Goal: Task Accomplishment & Management: Use online tool/utility

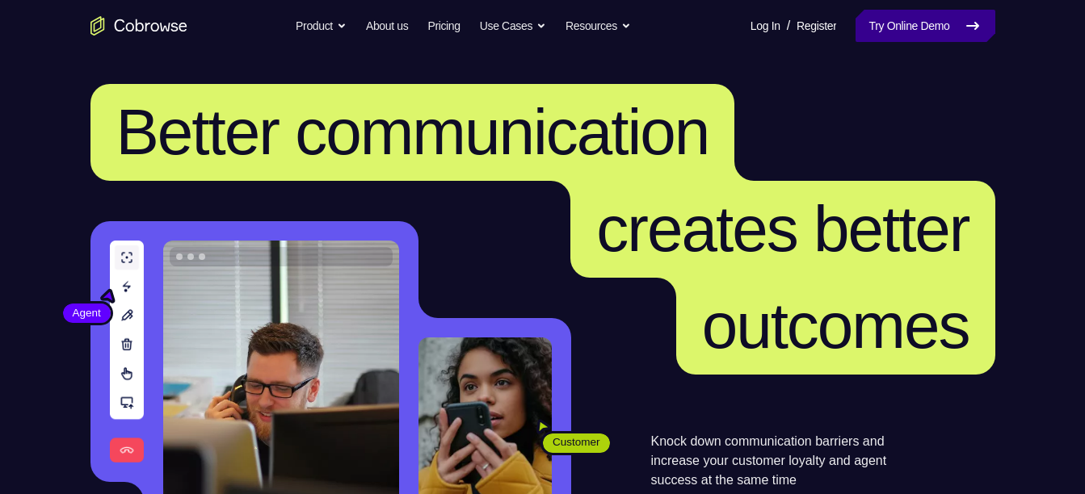
click at [925, 19] on link "Try Online Demo" at bounding box center [925, 26] width 139 height 32
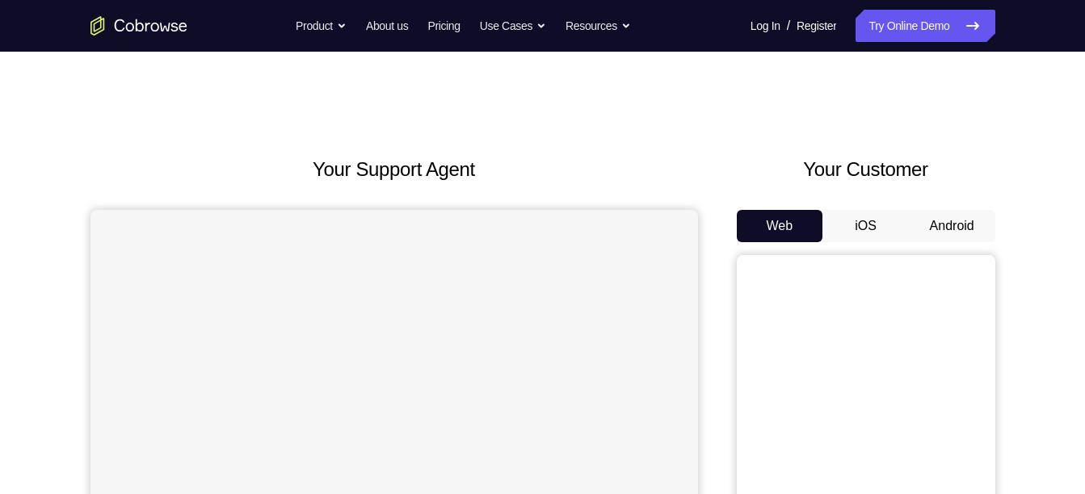
click at [946, 230] on button "Android" at bounding box center [952, 226] width 86 height 32
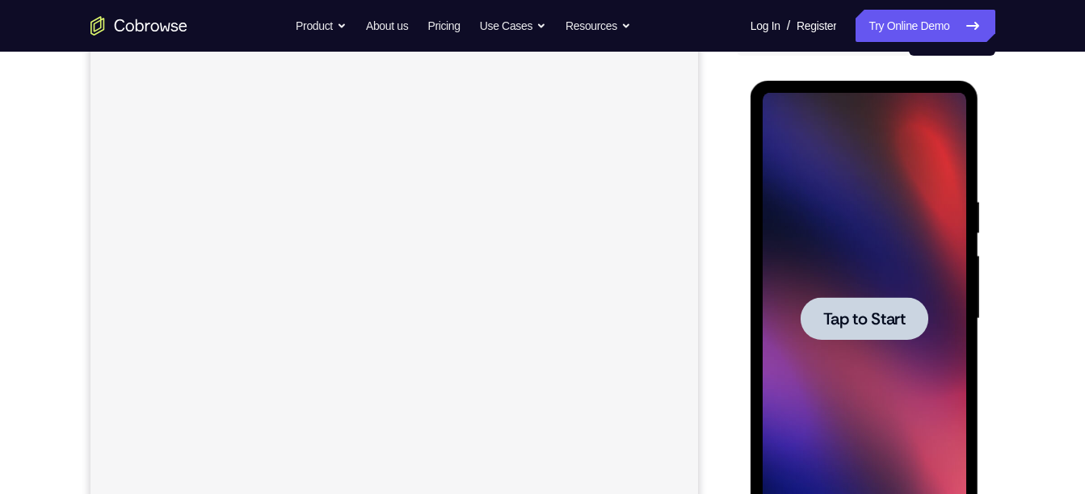
click at [865, 342] on div at bounding box center [865, 319] width 204 height 452
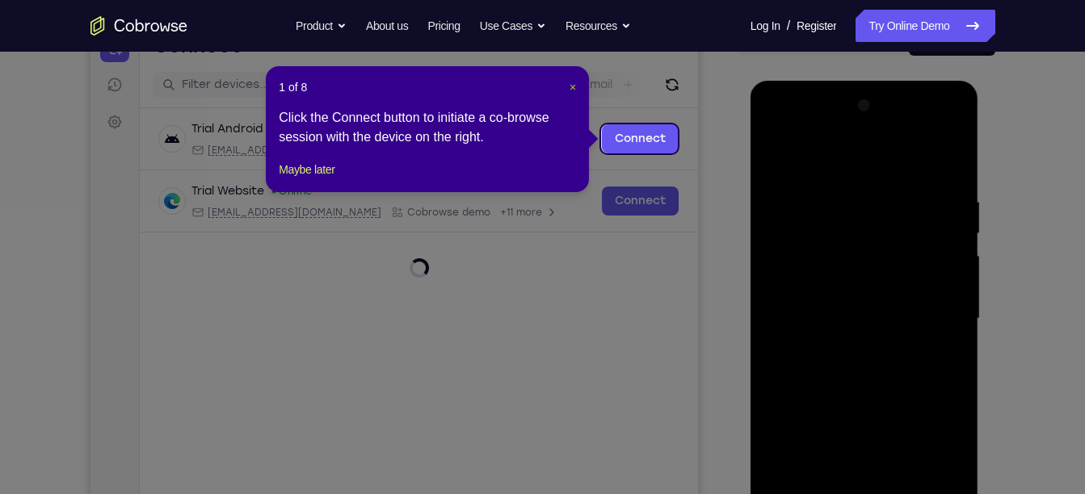
click at [570, 86] on span "×" at bounding box center [573, 87] width 6 height 13
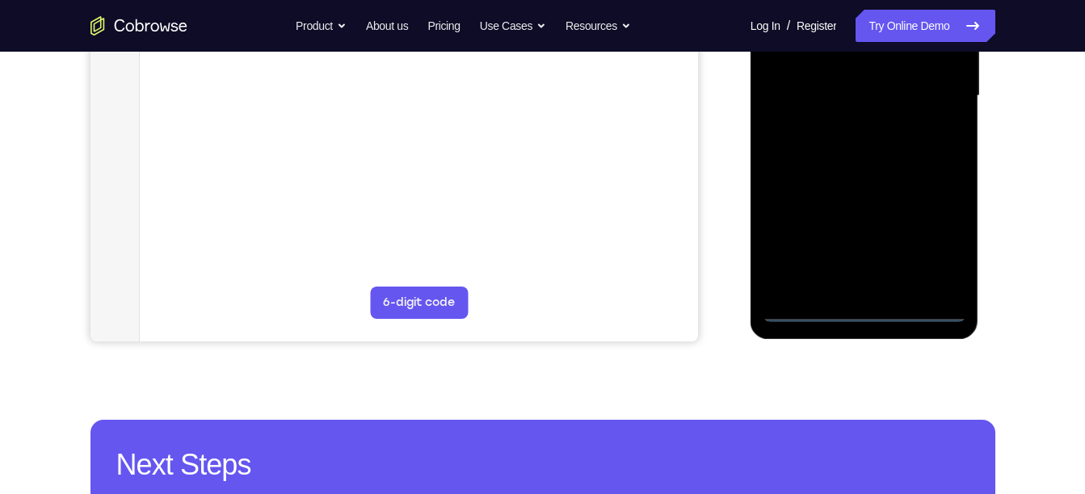
scroll to position [412, 0]
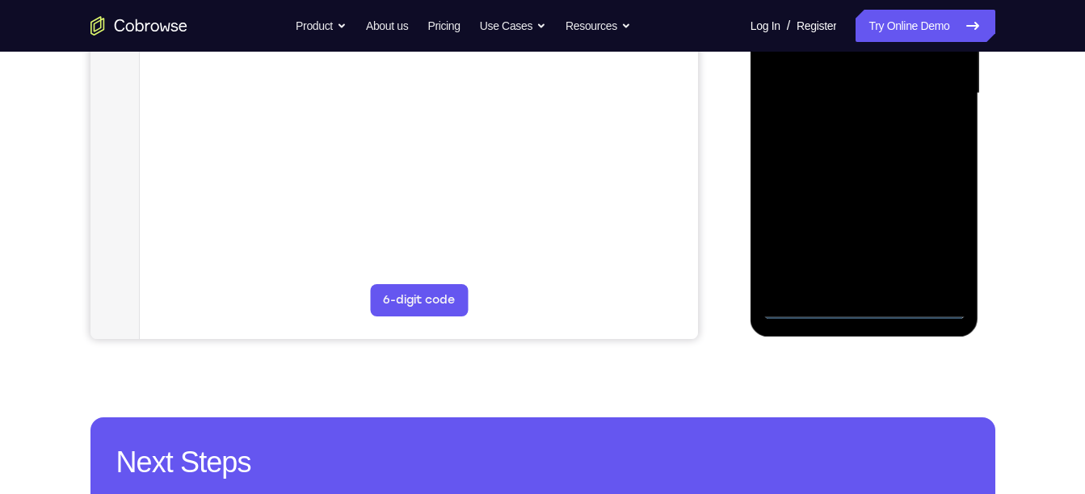
click at [864, 309] on div at bounding box center [865, 93] width 204 height 452
click at [928, 243] on div at bounding box center [865, 93] width 204 height 452
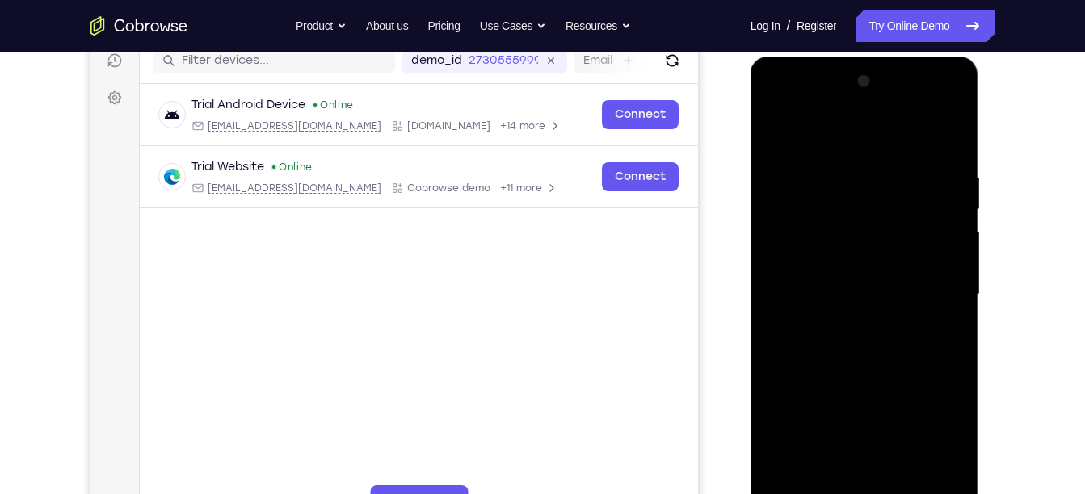
scroll to position [208, 0]
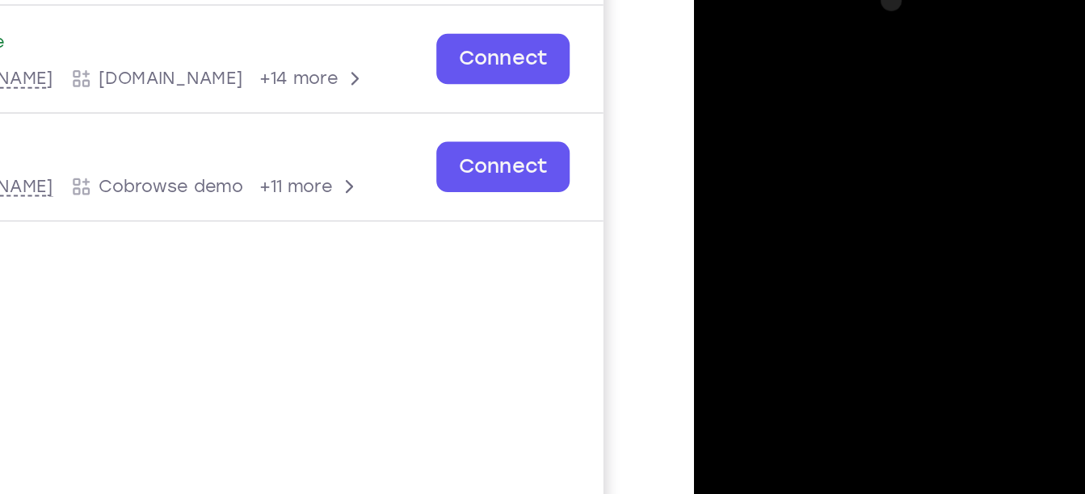
click at [790, 33] on div at bounding box center [808, 196] width 204 height 452
click at [742, 146] on div at bounding box center [808, 196] width 204 height 452
click at [755, 207] on div at bounding box center [808, 196] width 204 height 452
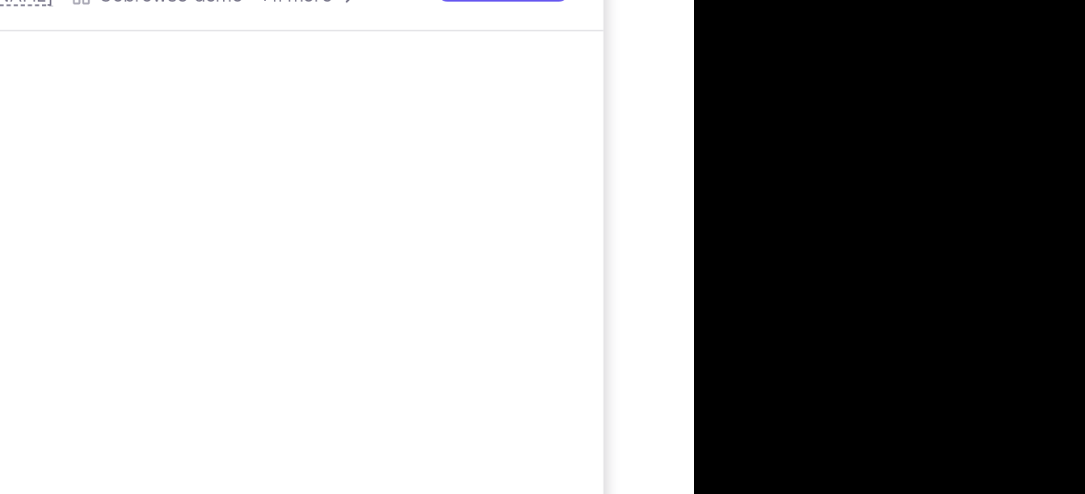
click at [769, 0] on div at bounding box center [808, 5] width 204 height 452
click at [764, 0] on div at bounding box center [808, 5] width 204 height 452
click at [786, 26] on div at bounding box center [808, 5] width 204 height 452
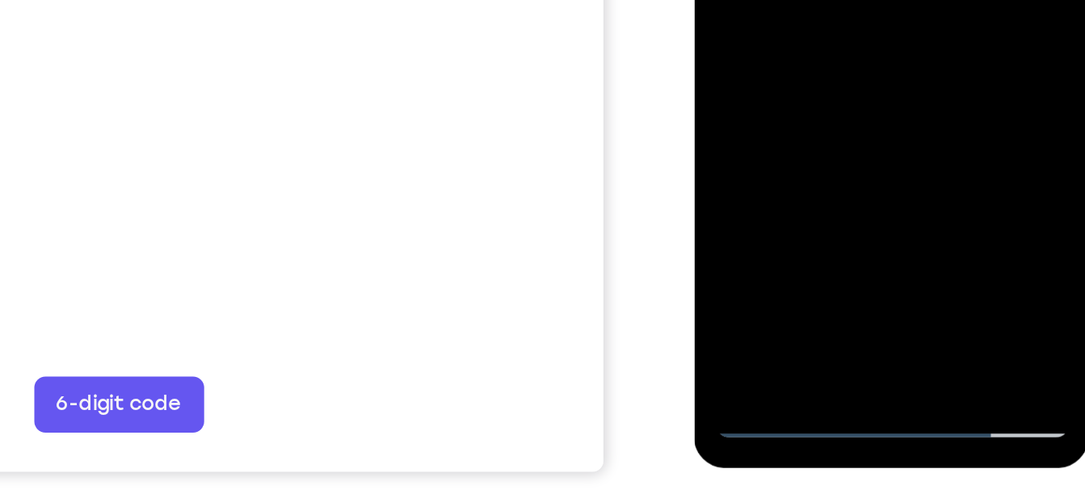
scroll to position [271, 0]
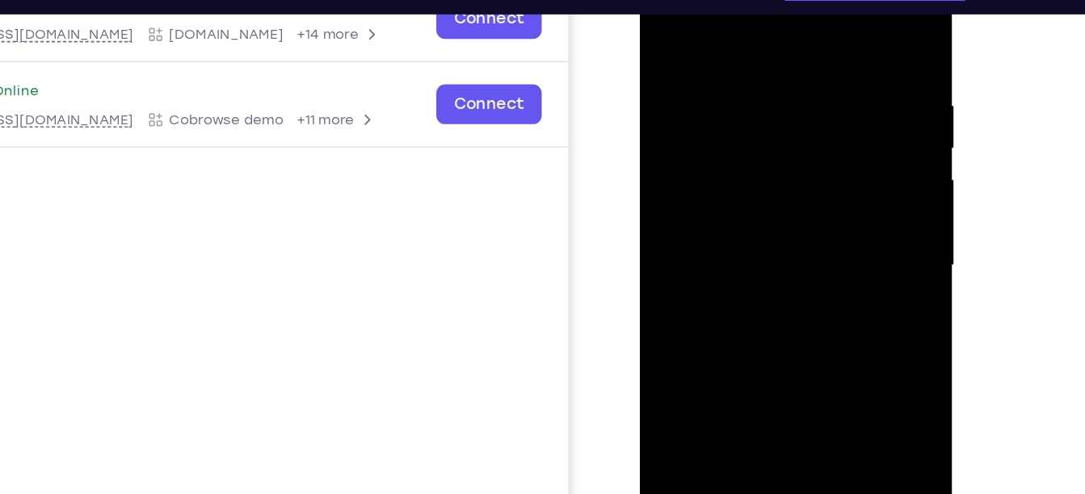
click at [842, 27] on div at bounding box center [754, 178] width 204 height 452
drag, startPoint x: 767, startPoint y: 241, endPoint x: 772, endPoint y: 52, distance: 189.1
click at [772, 52] on div at bounding box center [754, 178] width 204 height 452
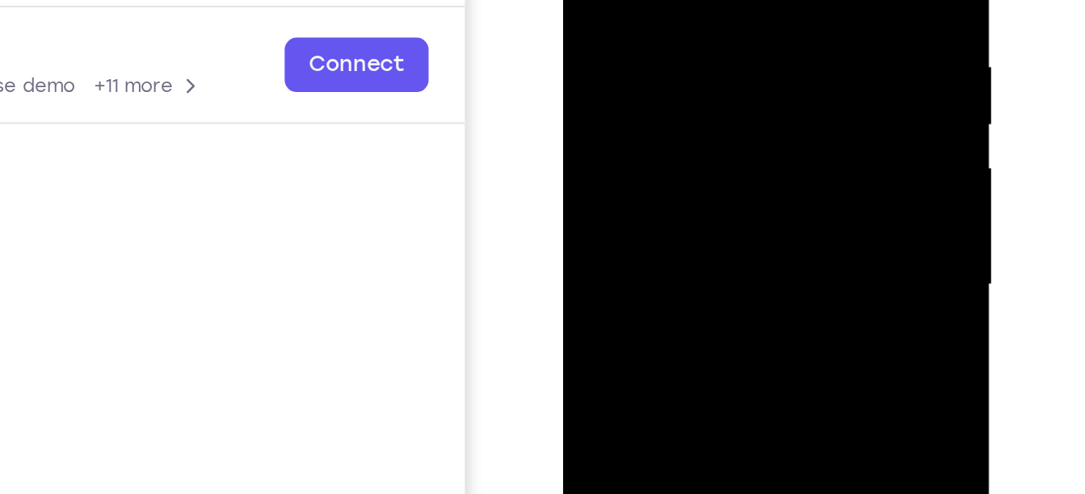
click at [739, 2] on div at bounding box center [677, 78] width 204 height 452
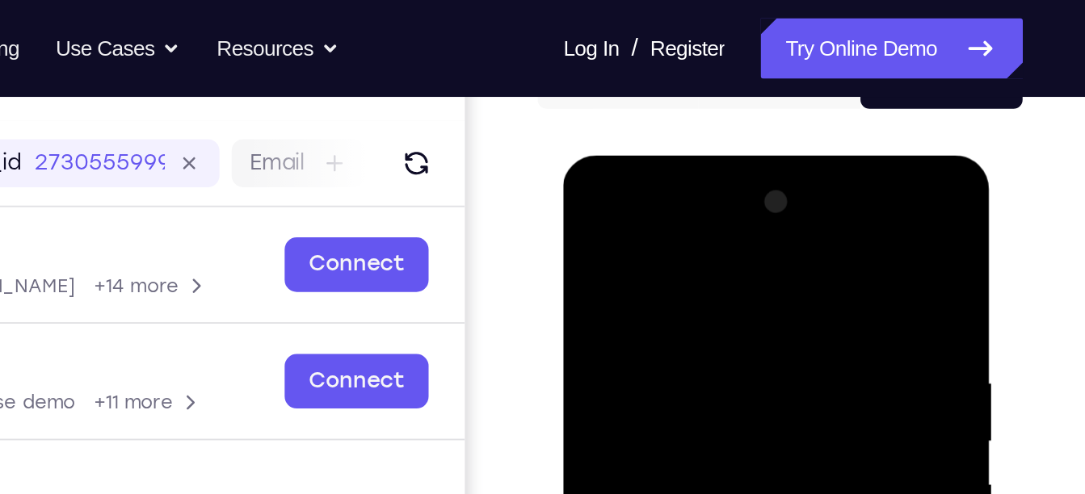
scroll to position [183, 0]
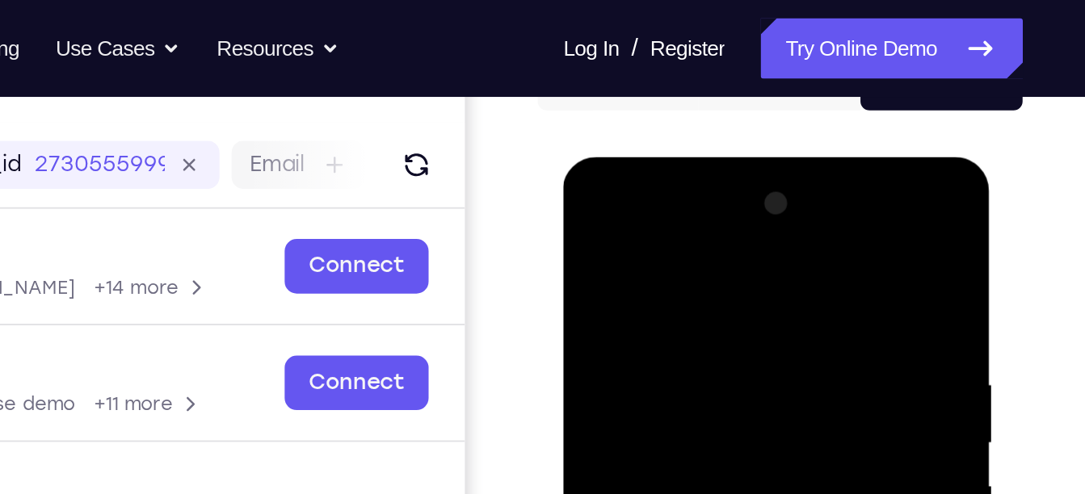
click at [679, 201] on div at bounding box center [677, 396] width 204 height 452
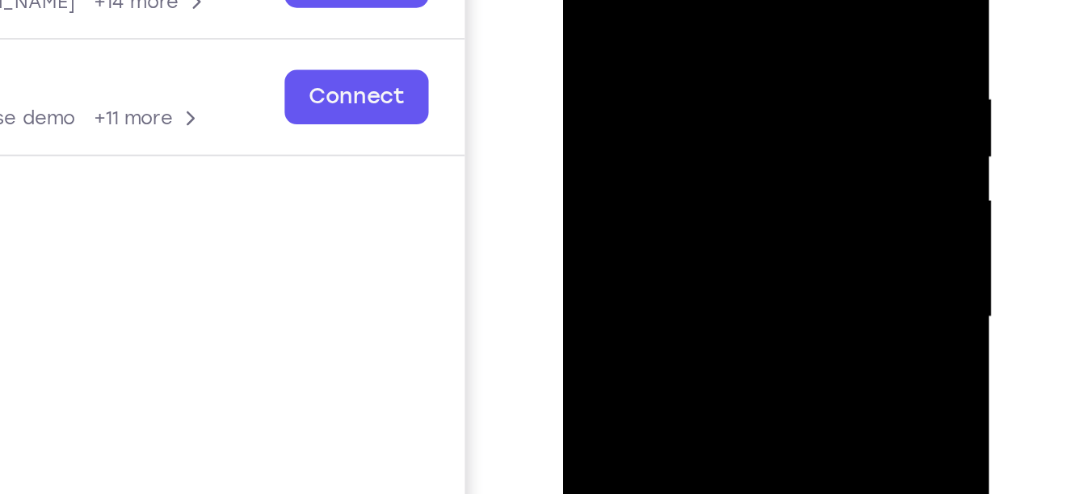
click at [660, 143] on div at bounding box center [677, 110] width 204 height 452
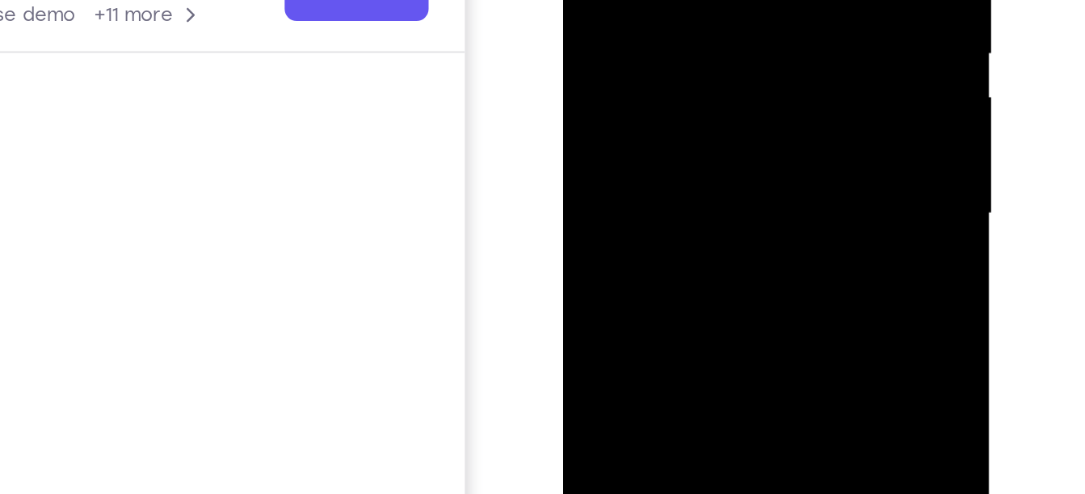
click at [662, 90] on div at bounding box center [677, 7] width 204 height 452
click at [658, 0] on div at bounding box center [677, 7] width 204 height 452
click at [683, 0] on div at bounding box center [677, 7] width 204 height 452
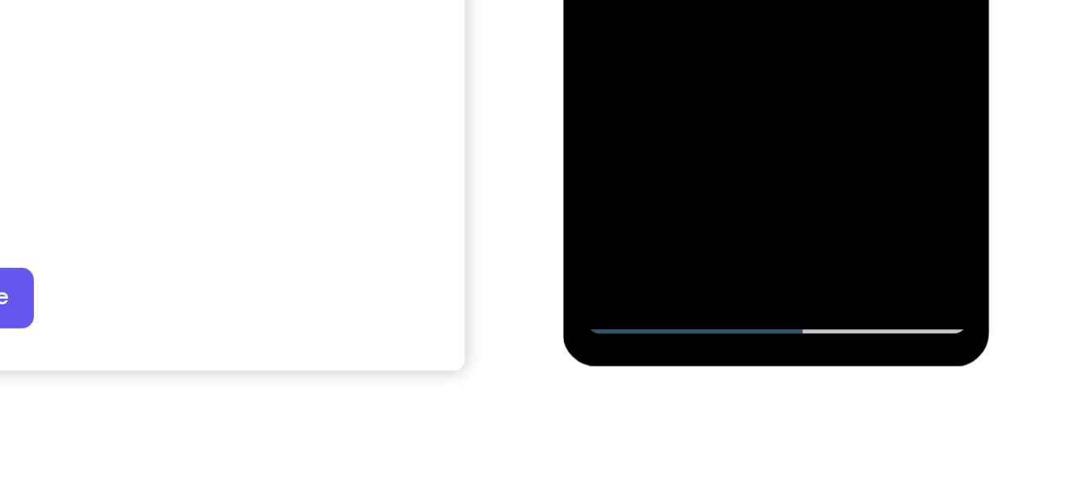
scroll to position [328, 0]
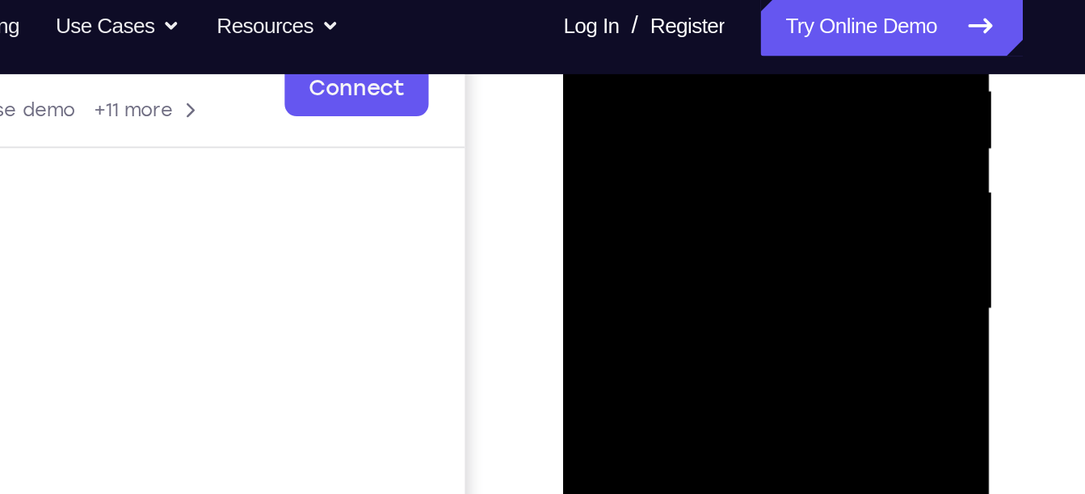
click at [642, 32] on div at bounding box center [677, 102] width 204 height 452
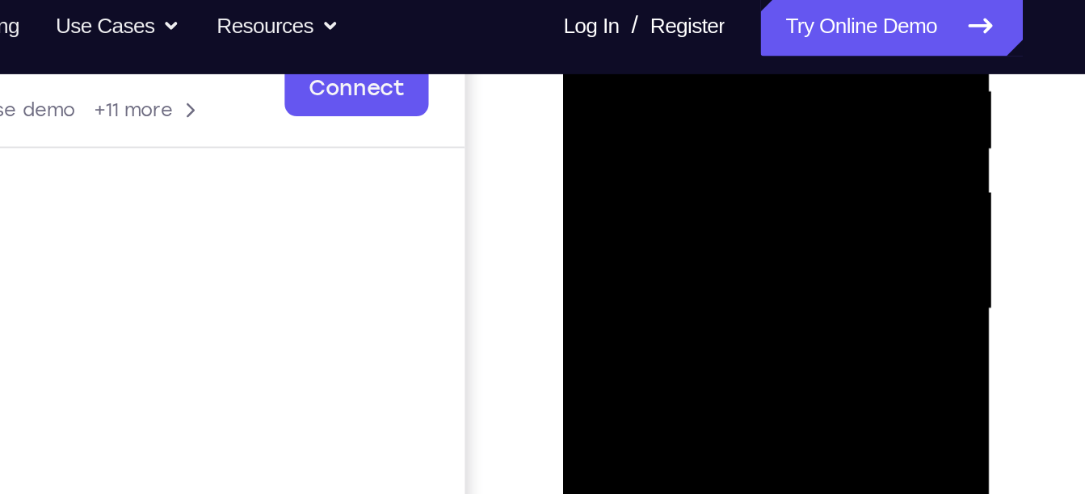
click at [642, 32] on div at bounding box center [677, 102] width 204 height 452
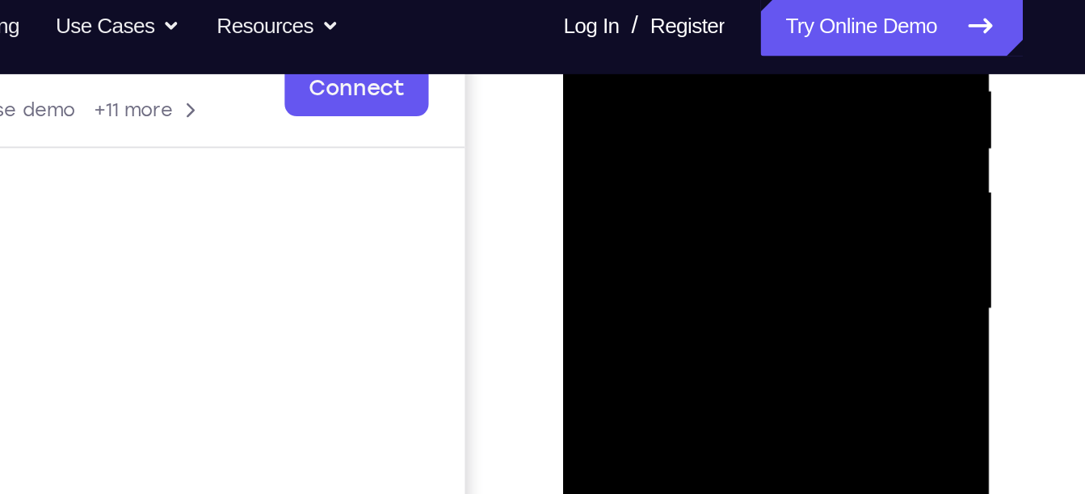
click at [642, 32] on div at bounding box center [677, 102] width 204 height 452
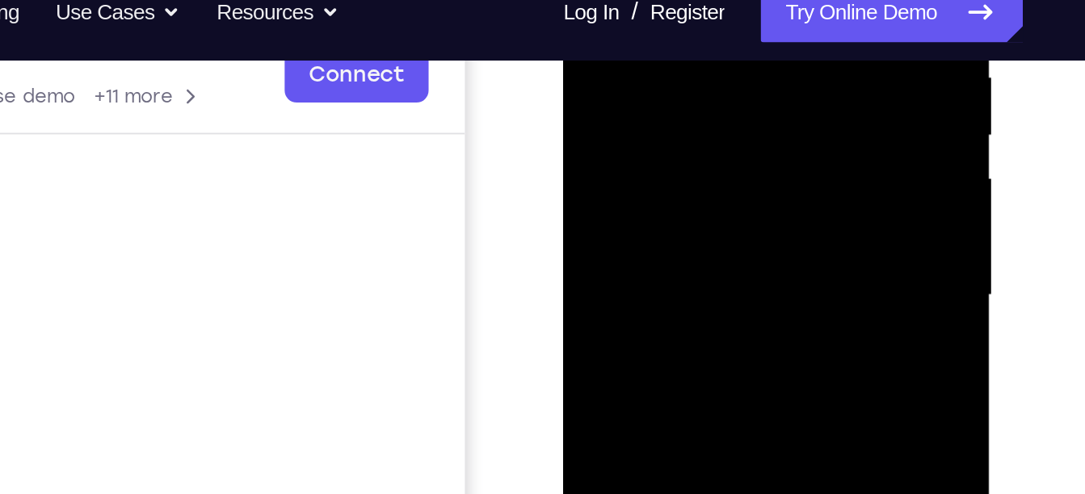
click at [604, 11] on div at bounding box center [677, 89] width 204 height 452
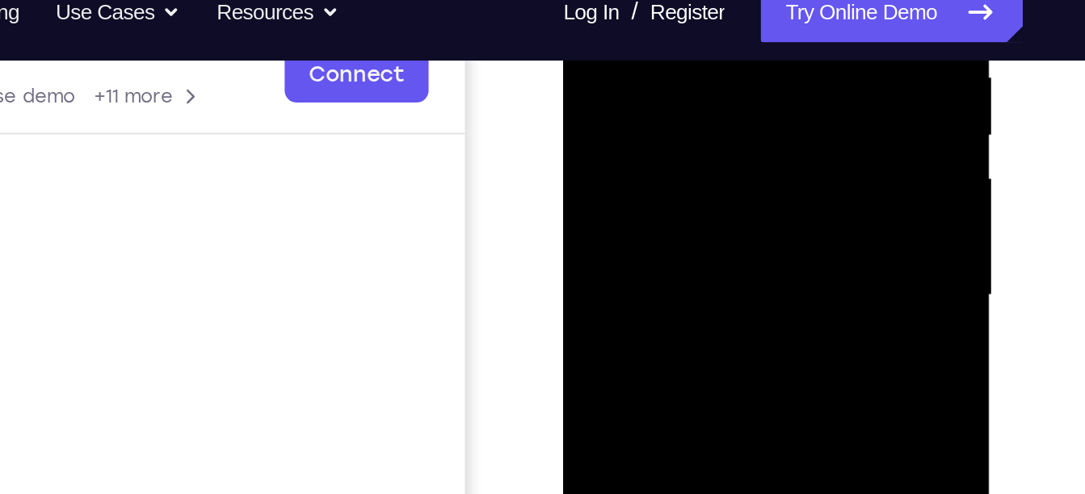
click at [604, 11] on div at bounding box center [677, 89] width 204 height 452
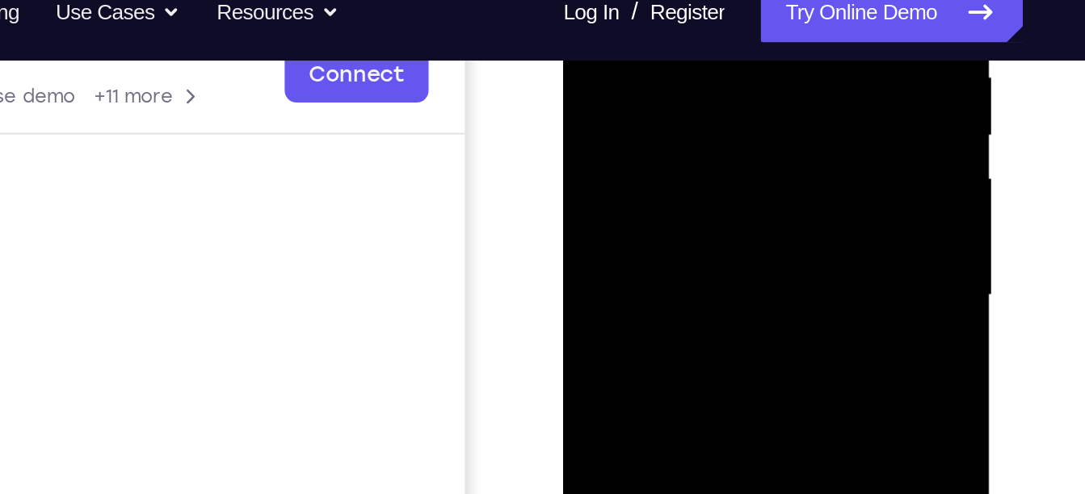
click at [604, 11] on div at bounding box center [677, 89] width 204 height 452
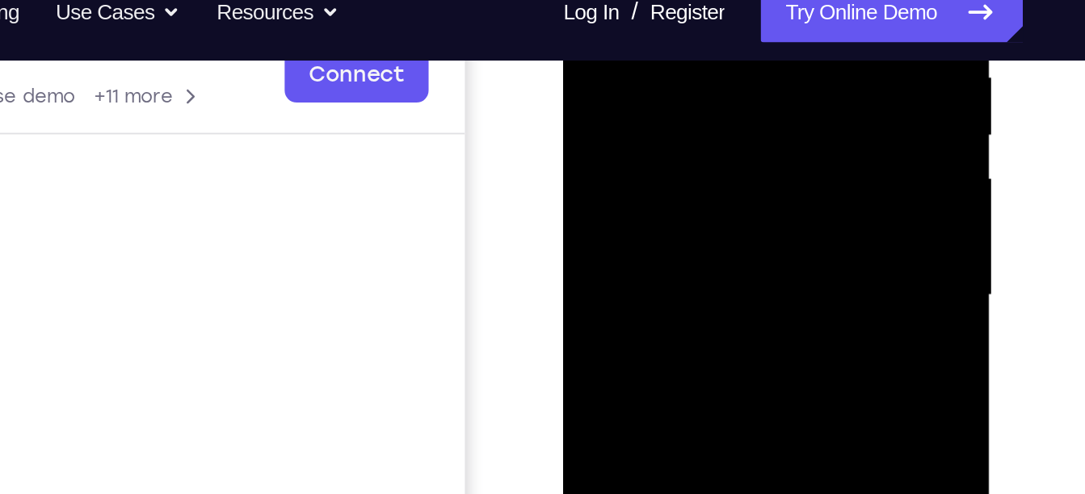
click at [604, 11] on div at bounding box center [677, 89] width 204 height 452
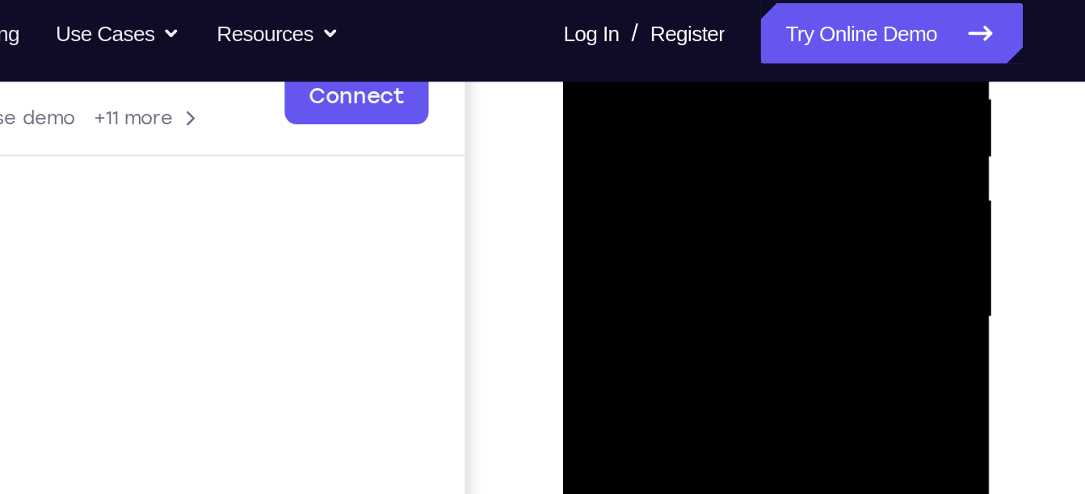
click at [658, 179] on div at bounding box center [677, 110] width 204 height 452
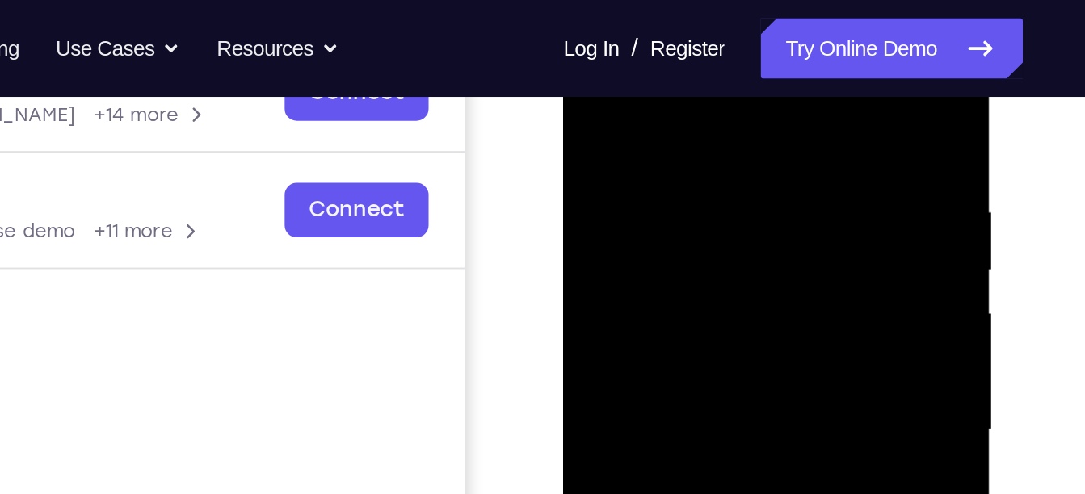
scroll to position [268, 0]
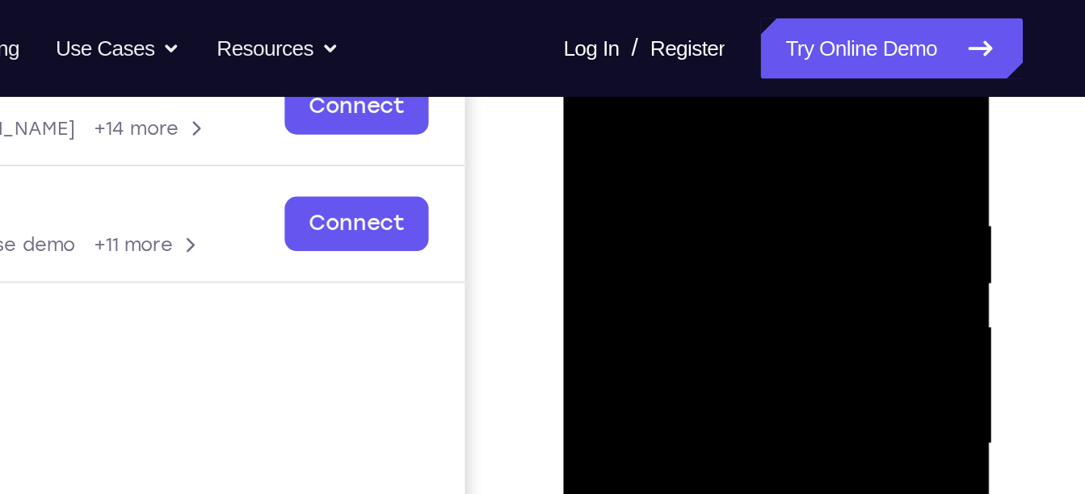
click at [652, 113] on div at bounding box center [677, 237] width 204 height 452
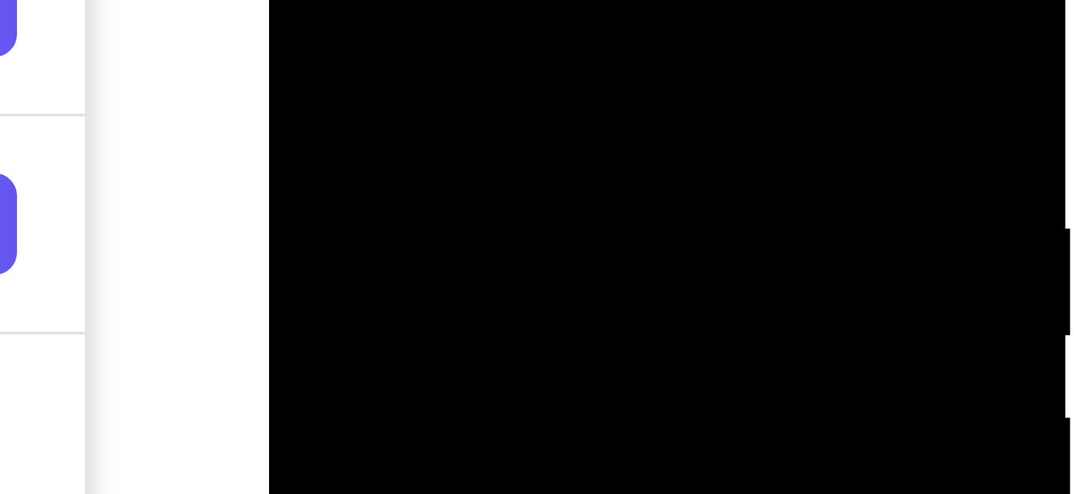
click at [465, 0] on div at bounding box center [383, 40] width 204 height 452
click at [390, 0] on div at bounding box center [383, 40] width 204 height 452
click at [457, 0] on div at bounding box center [383, 40] width 204 height 452
click at [350, 0] on div at bounding box center [383, 40] width 204 height 452
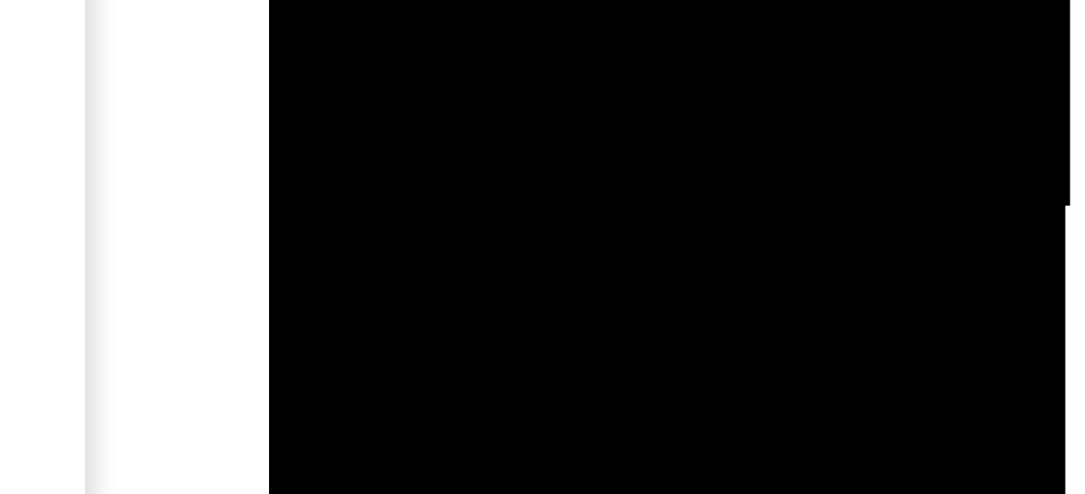
drag, startPoint x: 386, startPoint y: -329, endPoint x: 382, endPoint y: -418, distance: 89.0
drag, startPoint x: 380, startPoint y: -346, endPoint x: 385, endPoint y: -425, distance: 79.4
drag, startPoint x: 383, startPoint y: -358, endPoint x: 383, endPoint y: -438, distance: 80.0
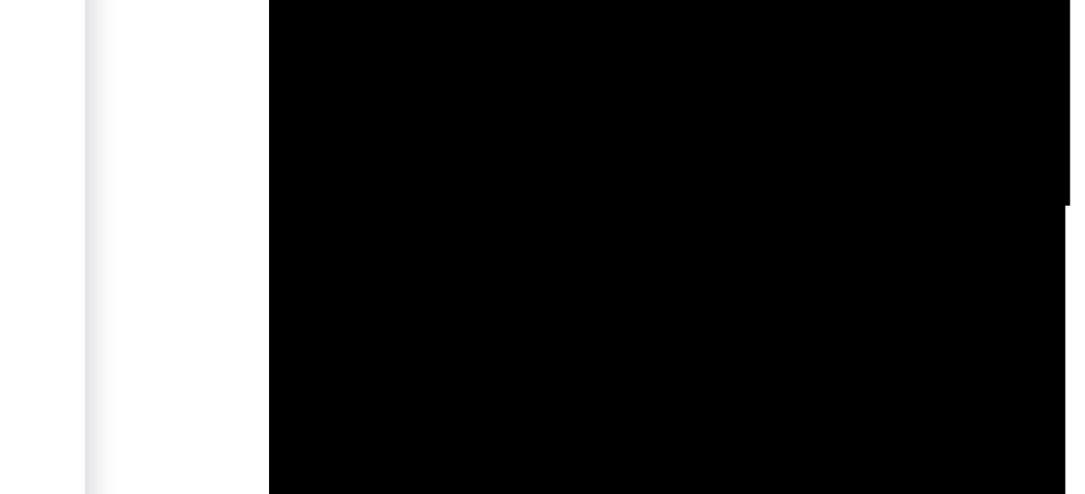
drag, startPoint x: 387, startPoint y: -360, endPoint x: 389, endPoint y: -424, distance: 63.9
drag, startPoint x: 382, startPoint y: -385, endPoint x: 375, endPoint y: -381, distance: 8.7
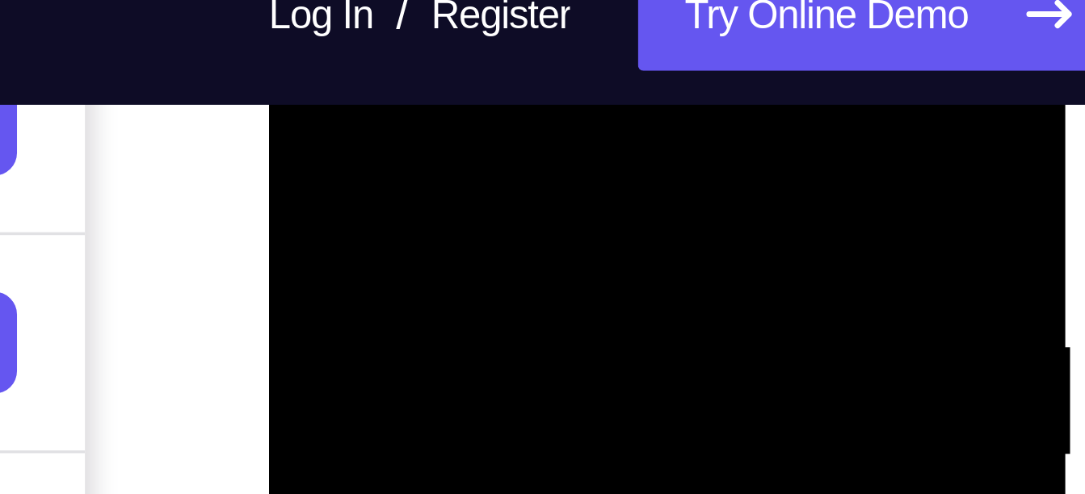
click at [295, 0] on div at bounding box center [383, 159] width 204 height 452
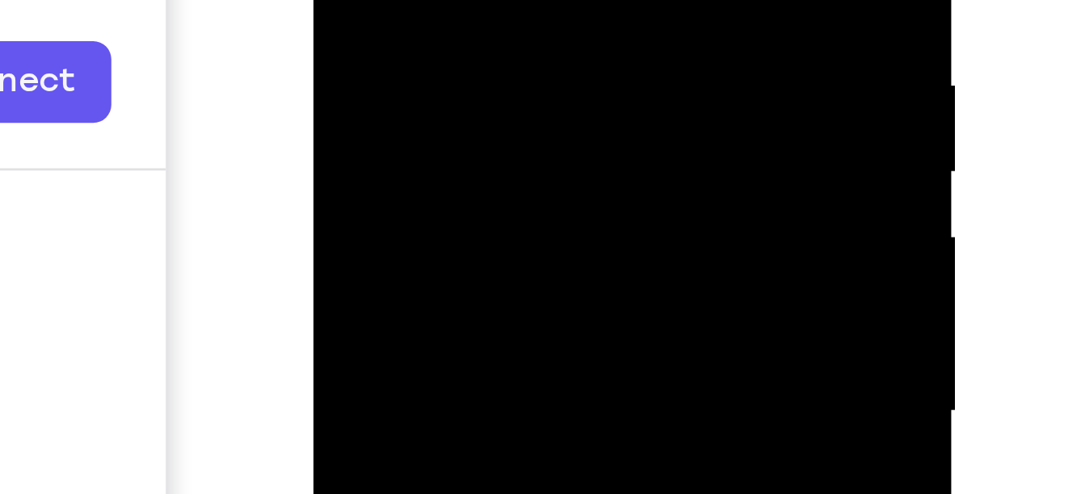
drag, startPoint x: 412, startPoint y: -80, endPoint x: 413, endPoint y: 14, distance: 93.7
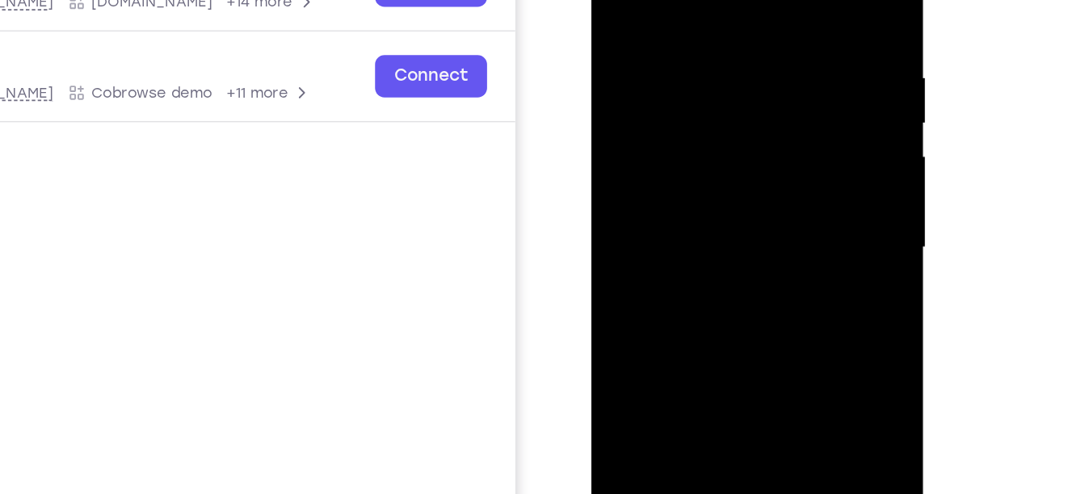
click at [779, 0] on div at bounding box center [706, 140] width 204 height 452
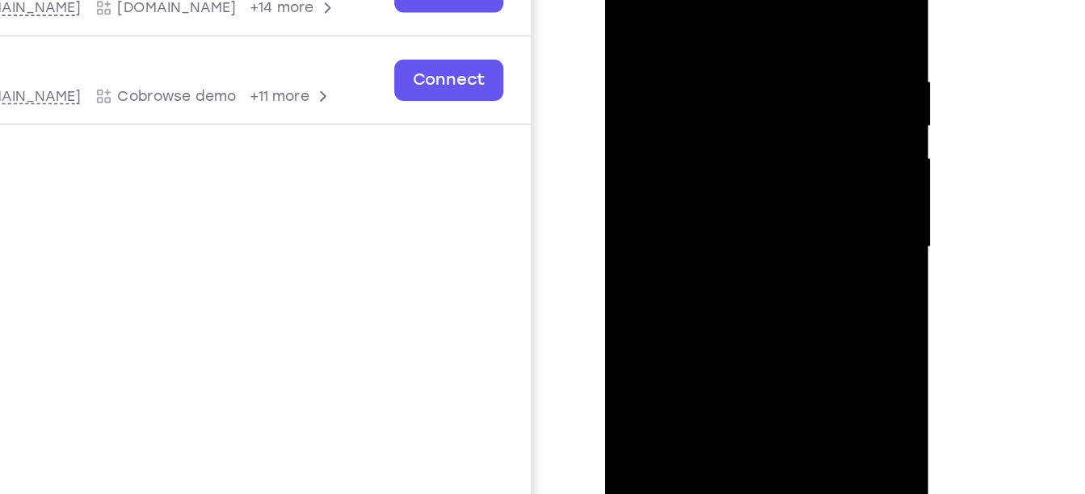
drag, startPoint x: 765, startPoint y: 243, endPoint x: 765, endPoint y: 191, distance: 51.7
click at [765, 191] on div at bounding box center [719, 148] width 204 height 452
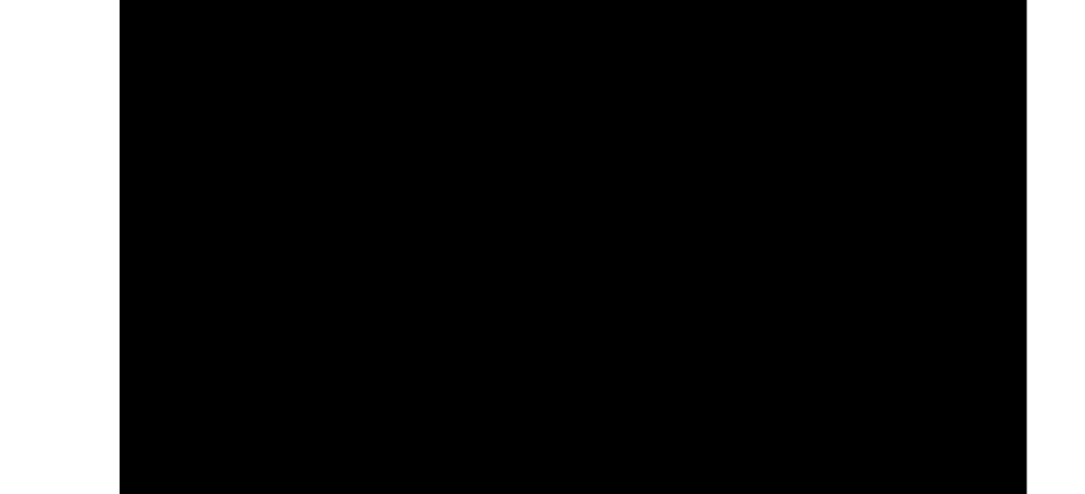
drag, startPoint x: 232, startPoint y: -811, endPoint x: 230, endPoint y: -884, distance: 72.7
drag, startPoint x: 242, startPoint y: -825, endPoint x: 241, endPoint y: -886, distance: 61.4
drag, startPoint x: 234, startPoint y: -833, endPoint x: 236, endPoint y: -901, distance: 67.9
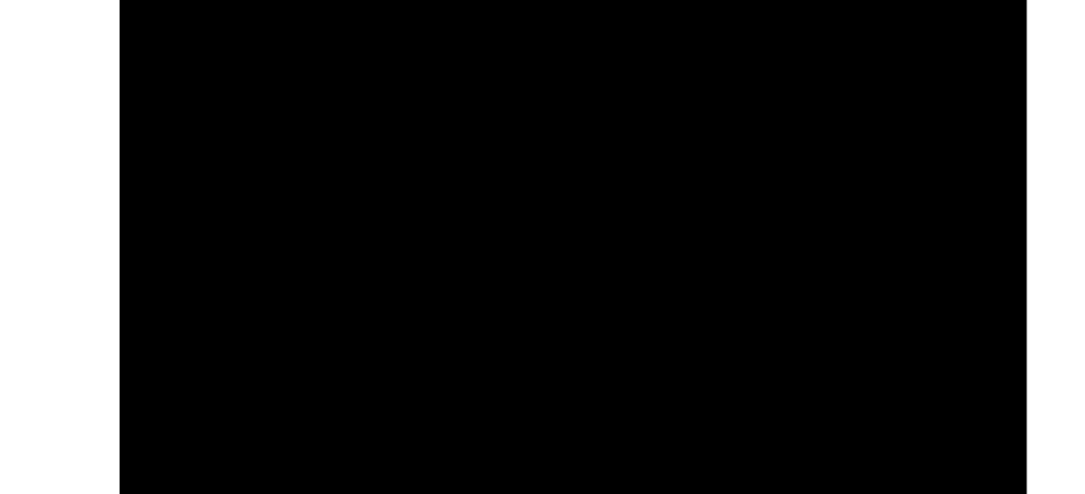
drag, startPoint x: 237, startPoint y: -829, endPoint x: 240, endPoint y: -881, distance: 52.6
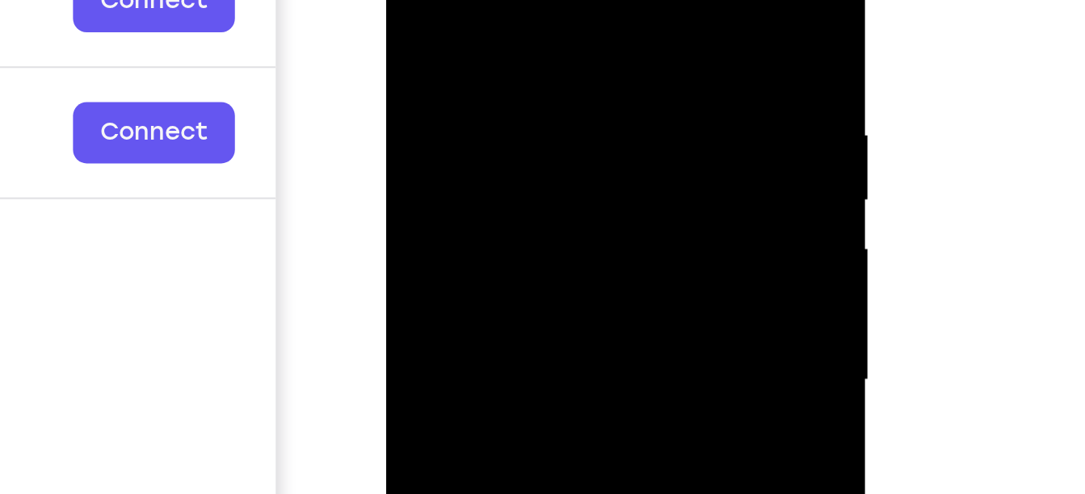
click at [587, 25] on div at bounding box center [500, 118] width 204 height 452
click at [590, 31] on div at bounding box center [500, 118] width 204 height 452
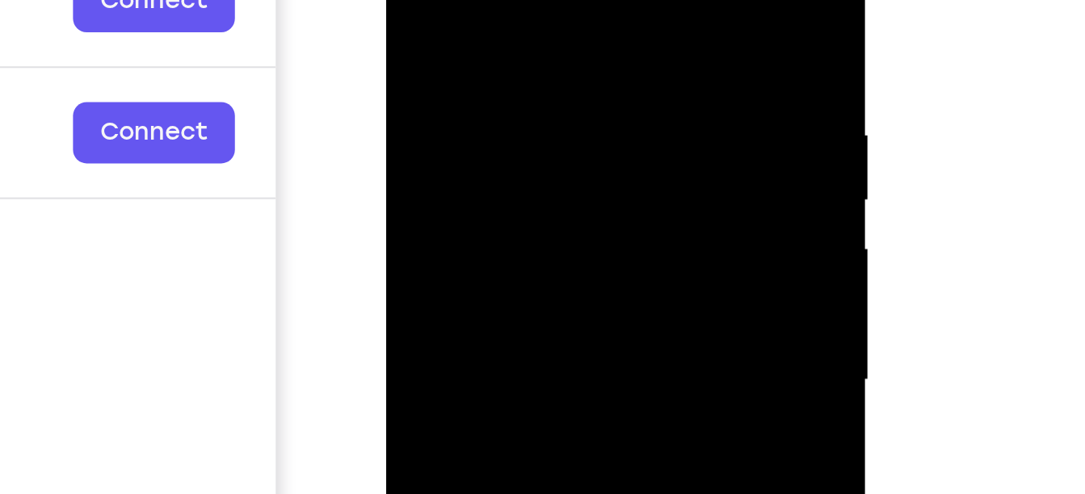
click at [590, 31] on div at bounding box center [500, 118] width 204 height 452
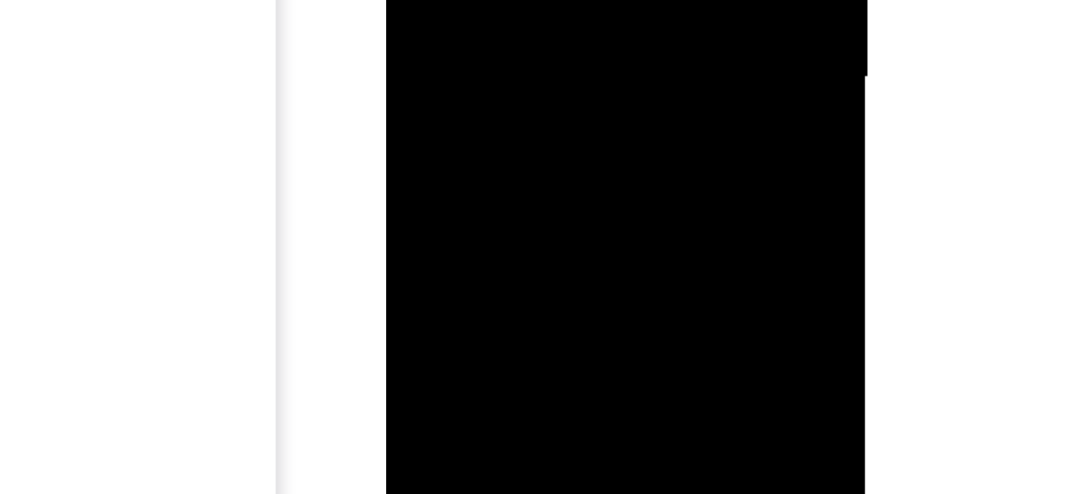
drag, startPoint x: 493, startPoint y: -59, endPoint x: 487, endPoint y: -112, distance: 52.8
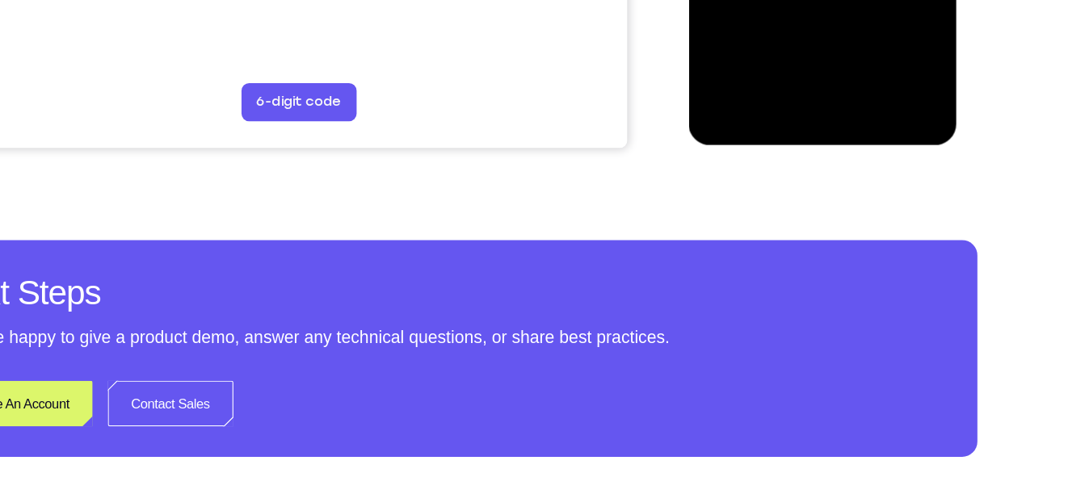
scroll to position [552, 0]
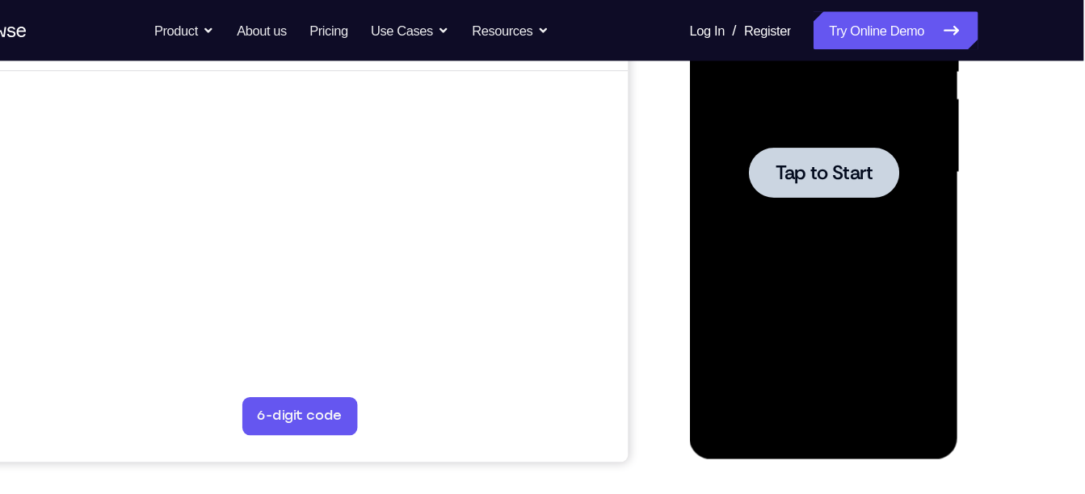
click at [797, 169] on div at bounding box center [803, 131] width 204 height 452
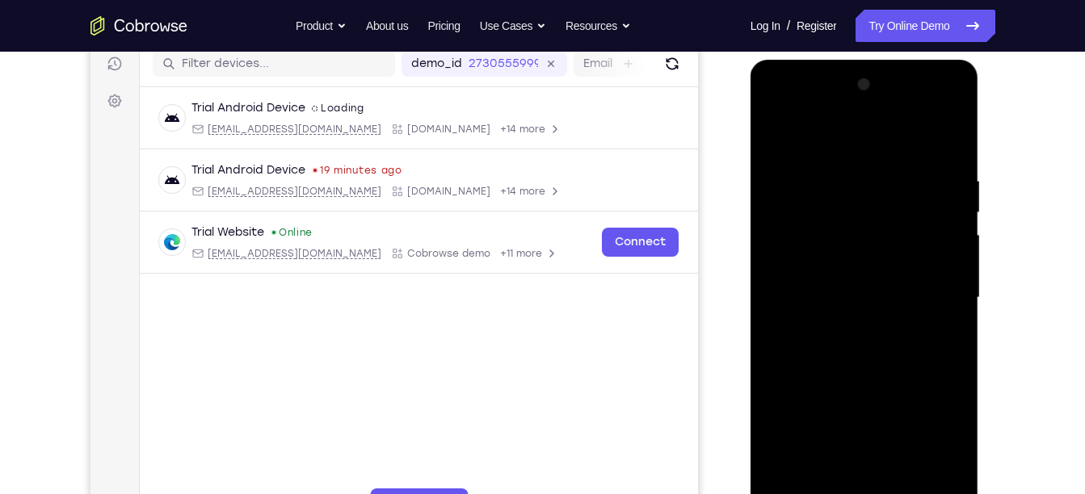
scroll to position [457, 0]
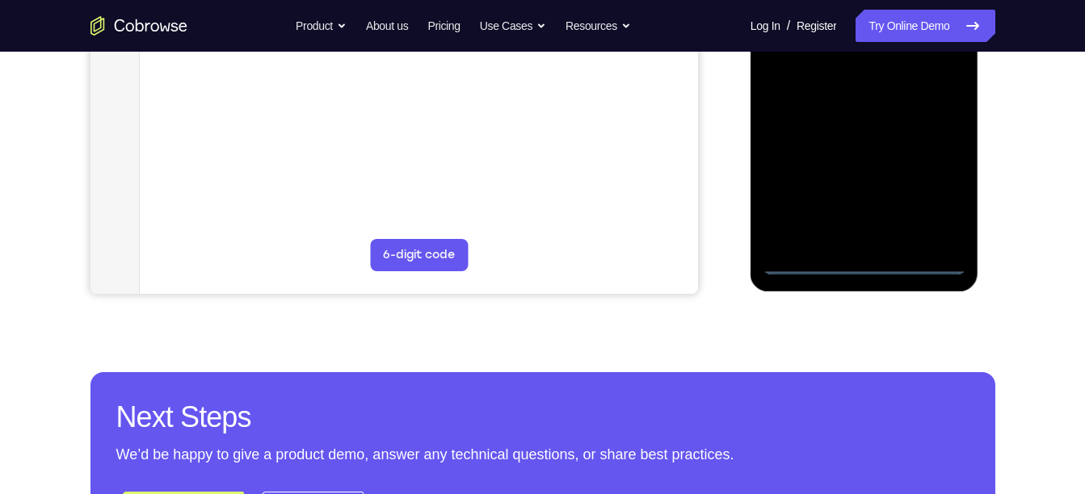
click at [865, 263] on div at bounding box center [865, 48] width 204 height 452
click at [934, 196] on div at bounding box center [865, 48] width 204 height 452
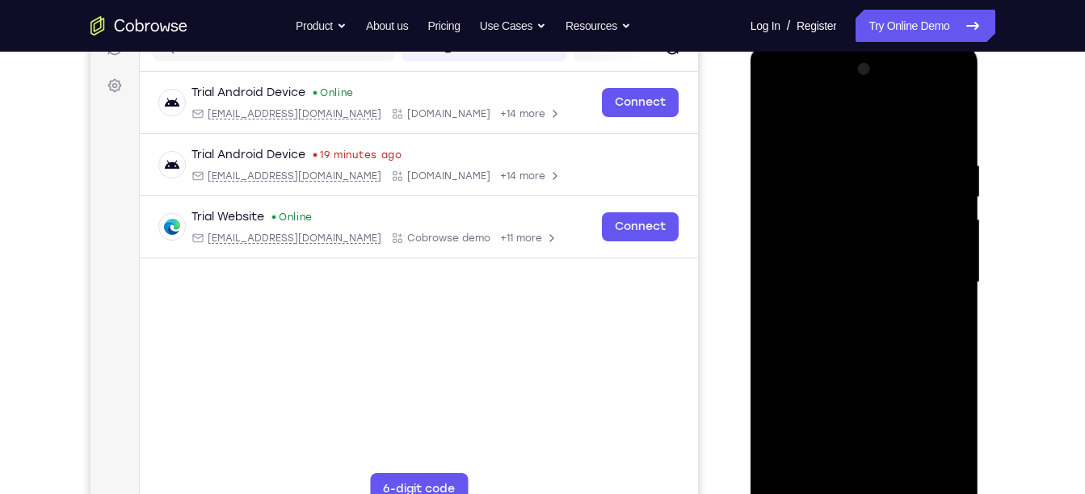
scroll to position [222, 0]
click at [860, 129] on div at bounding box center [865, 283] width 204 height 452
click at [932, 277] on div at bounding box center [865, 283] width 204 height 452
click at [847, 319] on div at bounding box center [865, 283] width 204 height 452
click at [836, 202] on div at bounding box center [865, 283] width 204 height 452
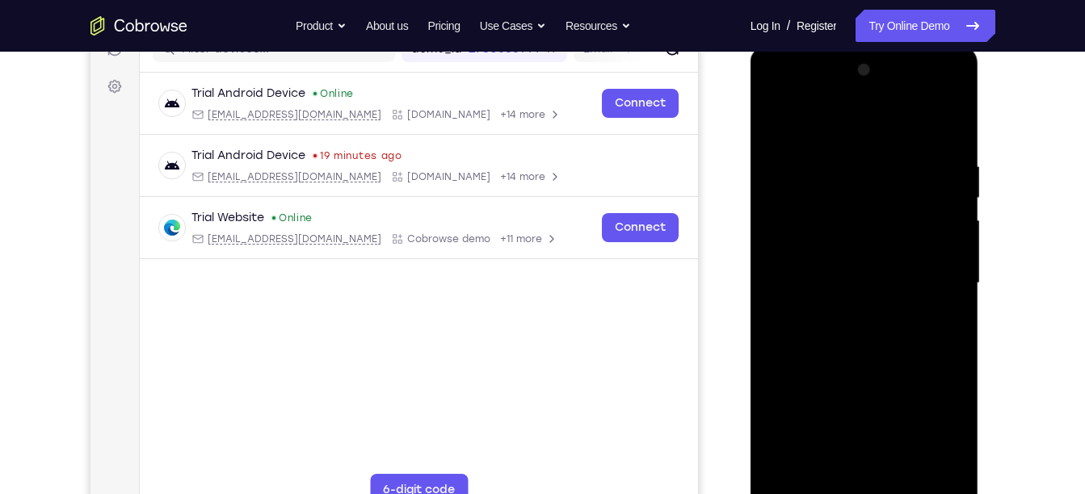
click at [858, 288] on div at bounding box center [865, 283] width 204 height 452
click at [845, 268] on div at bounding box center [865, 283] width 204 height 452
click at [889, 304] on div at bounding box center [865, 283] width 204 height 452
click at [881, 463] on div at bounding box center [865, 283] width 204 height 452
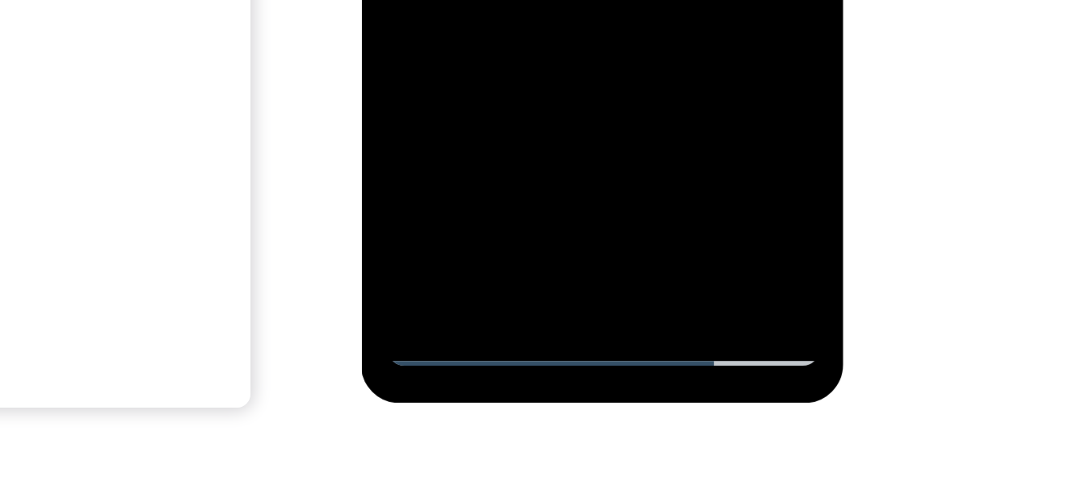
scroll to position [299, 0]
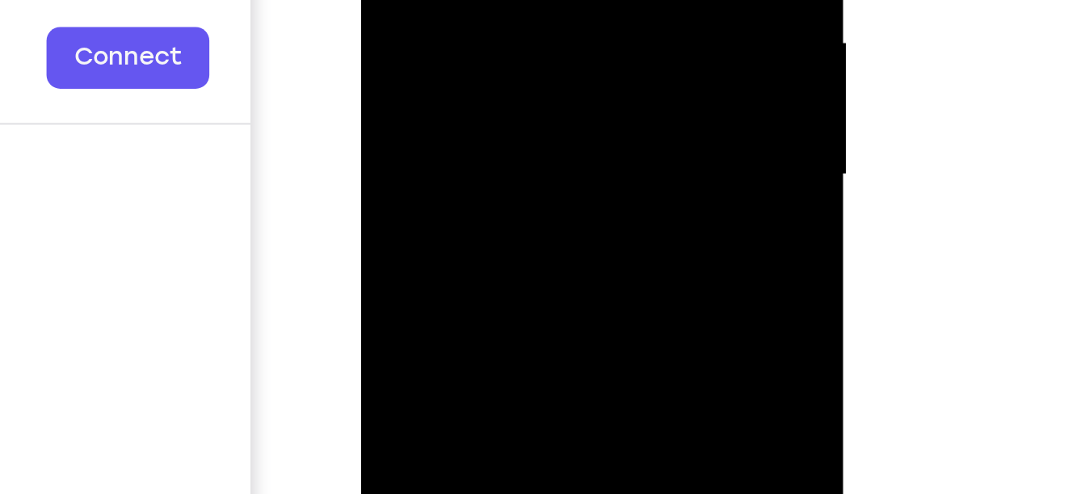
drag, startPoint x: 498, startPoint y: -28, endPoint x: 494, endPoint y: -148, distance: 119.6
drag, startPoint x: 489, startPoint y: 0, endPoint x: 488, endPoint y: -158, distance: 158.4
drag, startPoint x: 478, startPoint y: -33, endPoint x: 473, endPoint y: -171, distance: 138.2
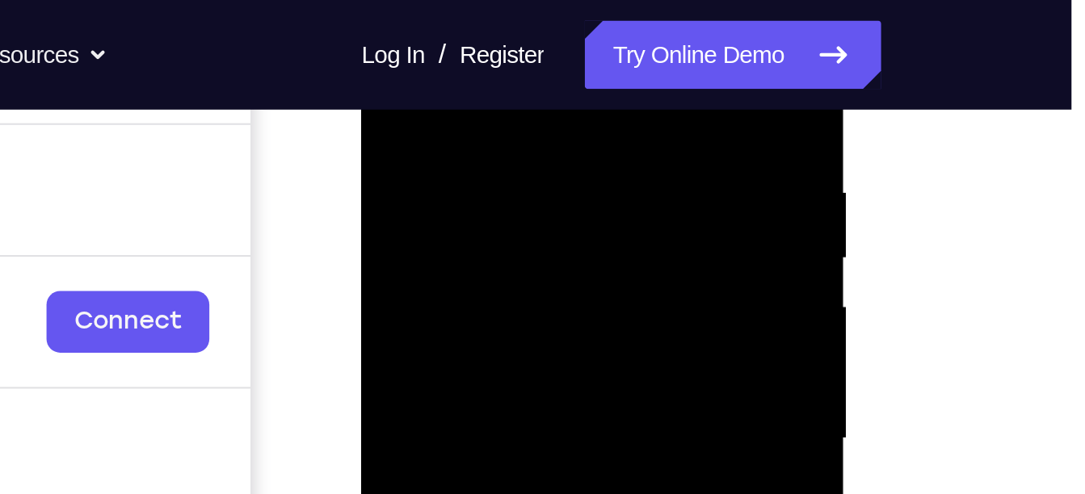
scroll to position [297, 0]
click at [502, 58] on div at bounding box center [475, 177] width 204 height 452
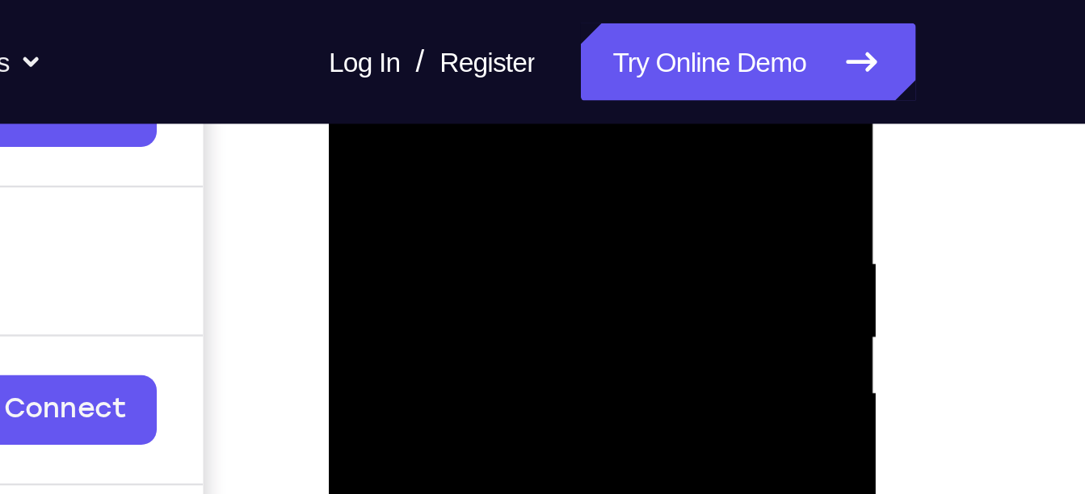
scroll to position [265, 0]
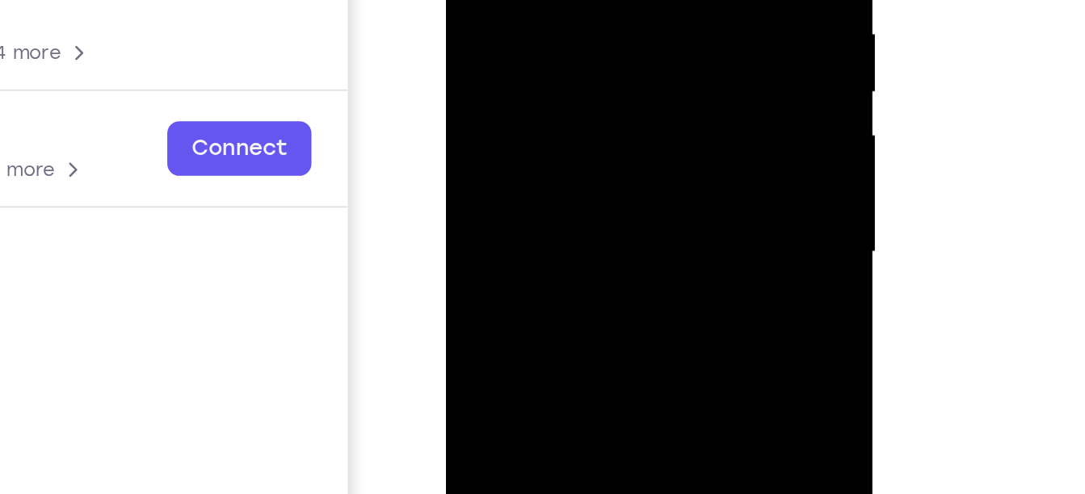
scroll to position [276, 0]
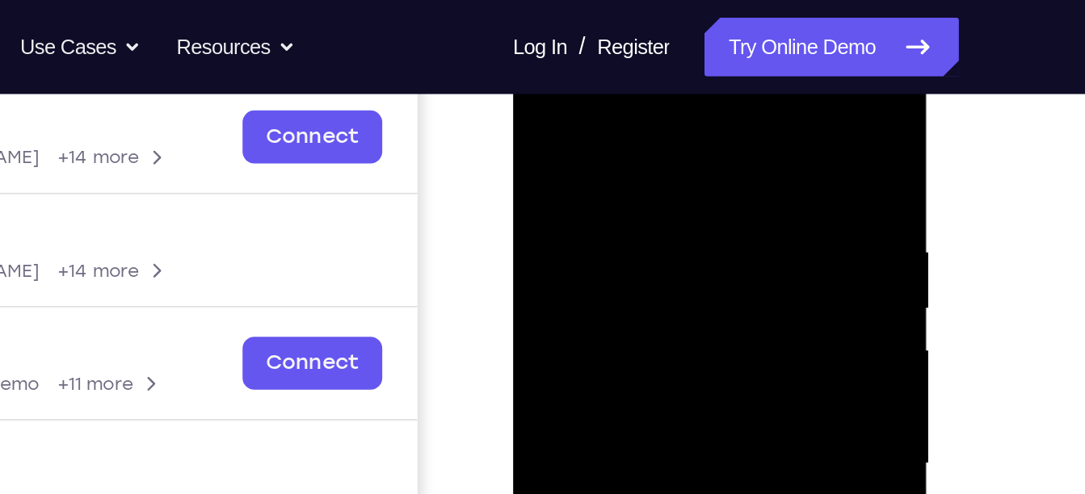
scroll to position [249, 0]
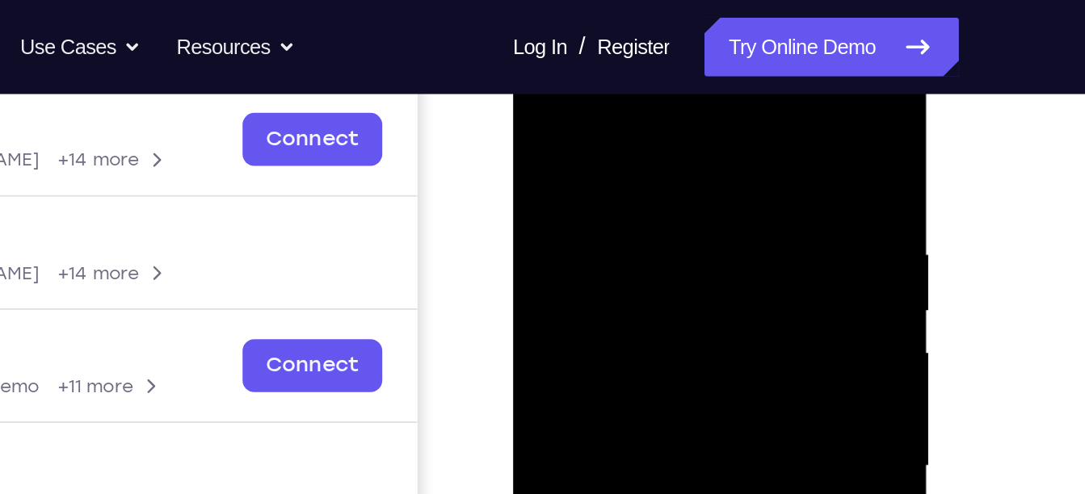
click at [542, 112] on div at bounding box center [627, 271] width 204 height 452
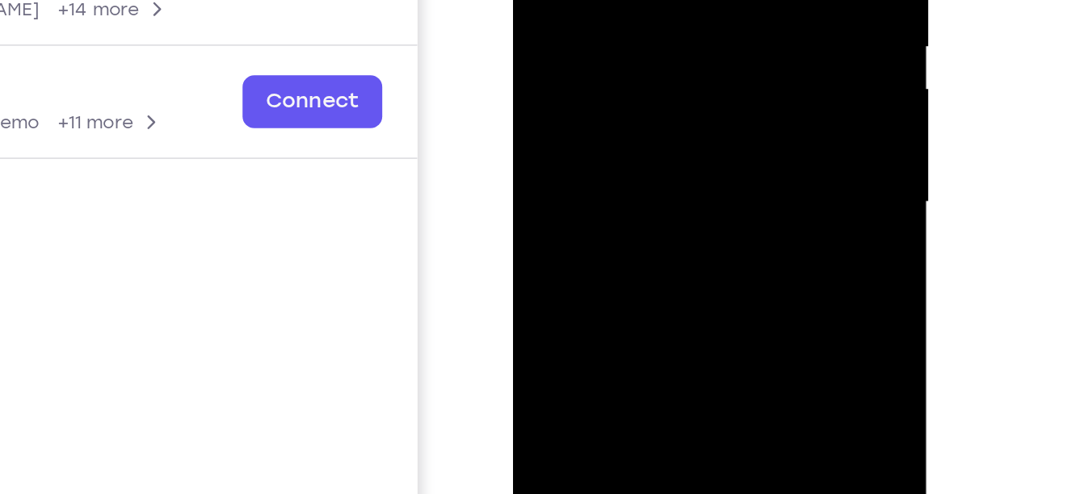
click at [556, 95] on div at bounding box center [627, 8] width 204 height 452
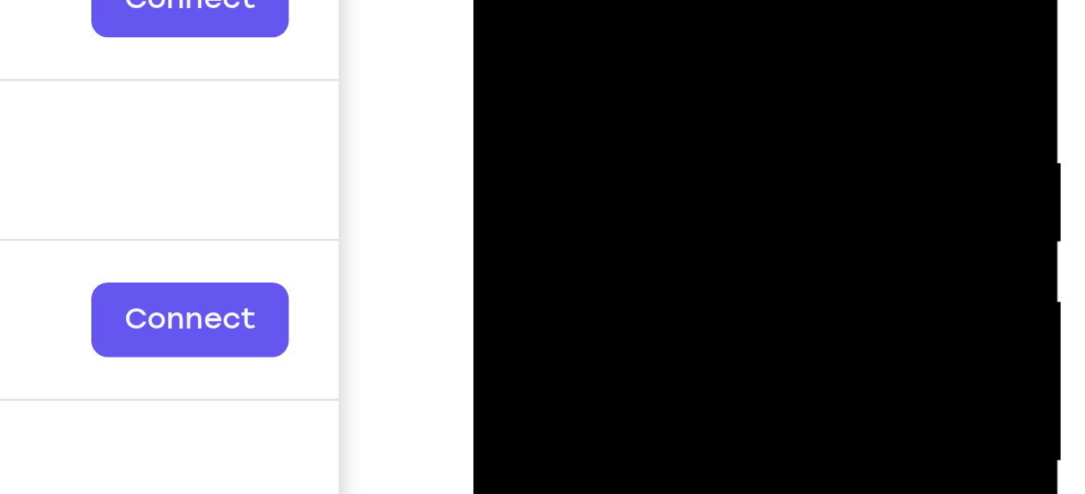
click at [499, 0] on div at bounding box center [588, 89] width 204 height 452
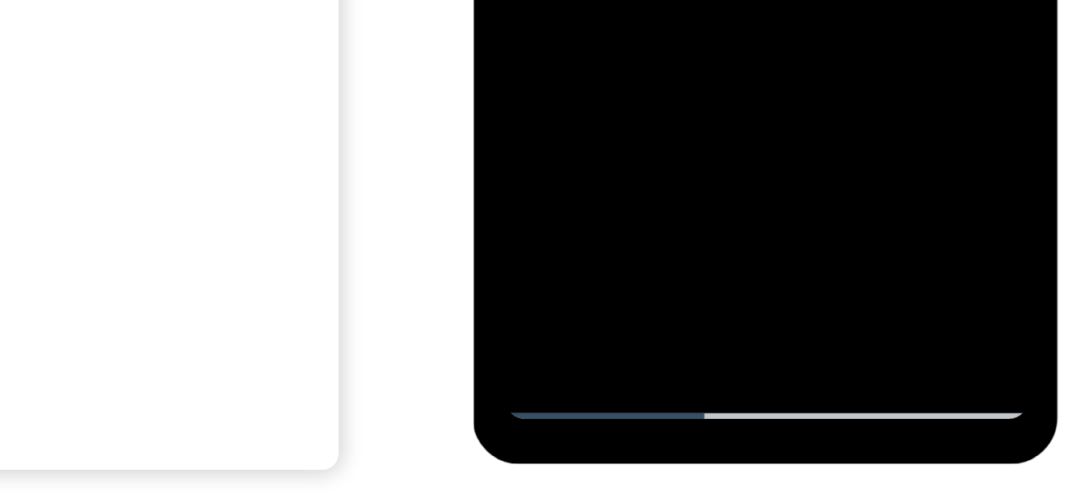
scroll to position [268, 0]
